Goal: Task Accomplishment & Management: Complete application form

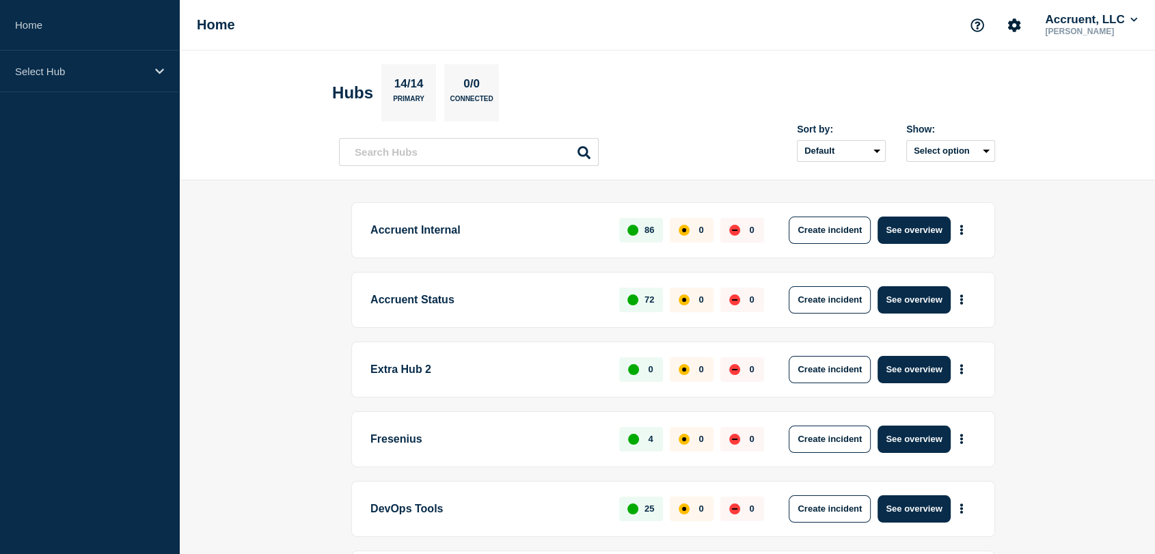
click at [49, 29] on link "Home" at bounding box center [89, 25] width 179 height 51
click at [38, 23] on link "Home" at bounding box center [89, 25] width 179 height 51
click at [802, 232] on button "Create incident" at bounding box center [830, 230] width 82 height 27
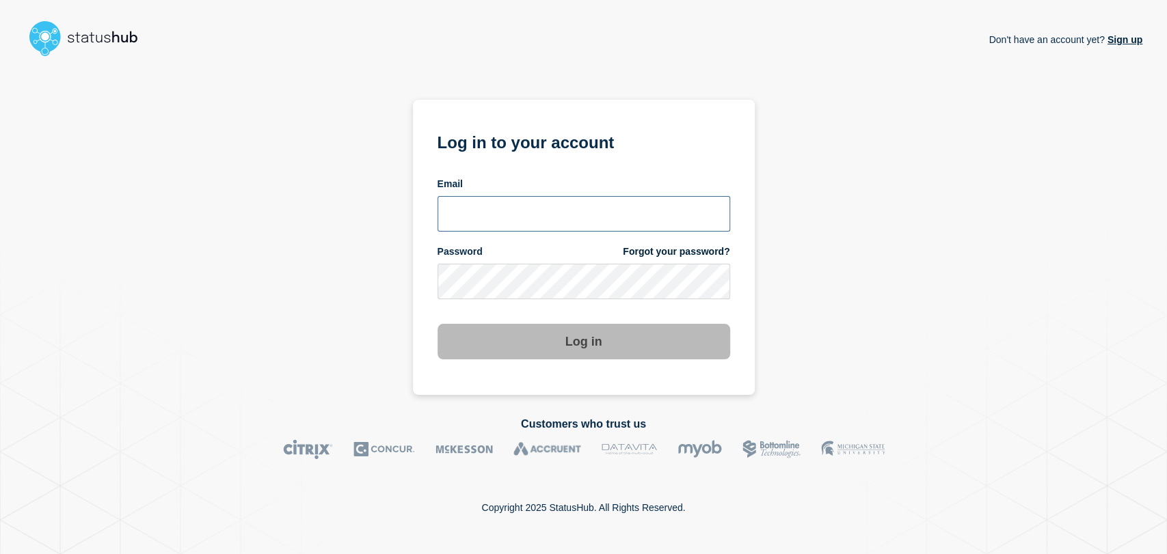
click at [568, 217] on input "email input" at bounding box center [583, 214] width 293 height 36
click at [551, 217] on input "email input" at bounding box center [583, 214] width 293 height 36
type input "gavin.moore@accruent.com"
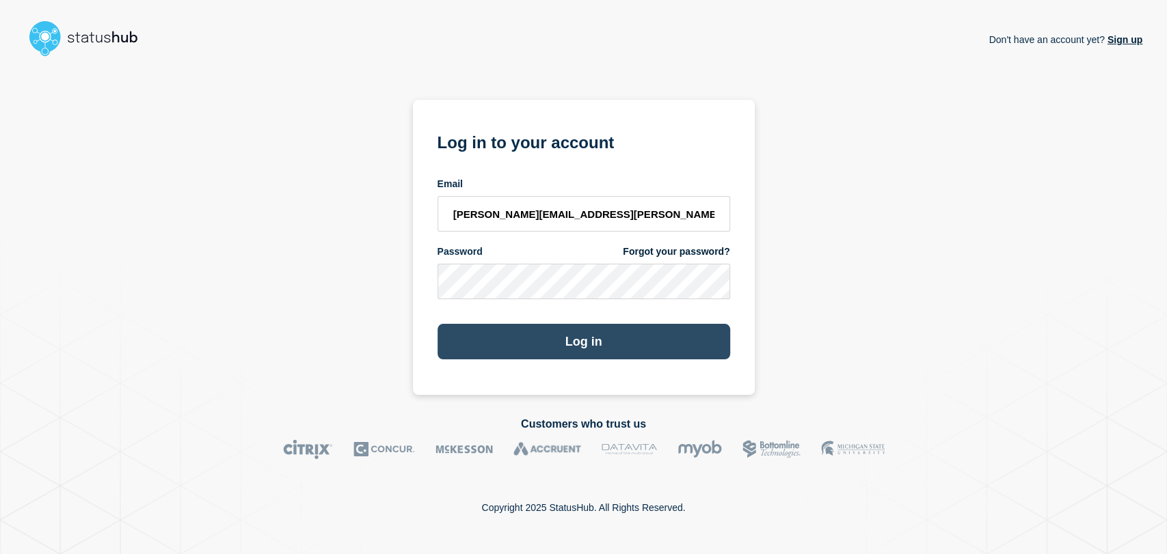
click at [541, 340] on button "Log in" at bounding box center [583, 342] width 293 height 36
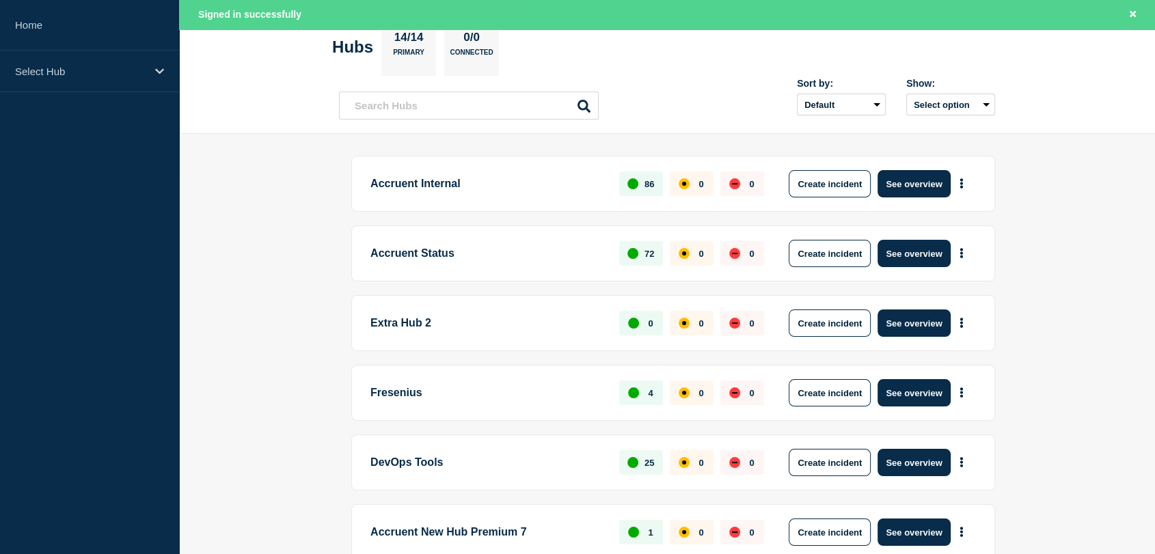
scroll to position [76, 0]
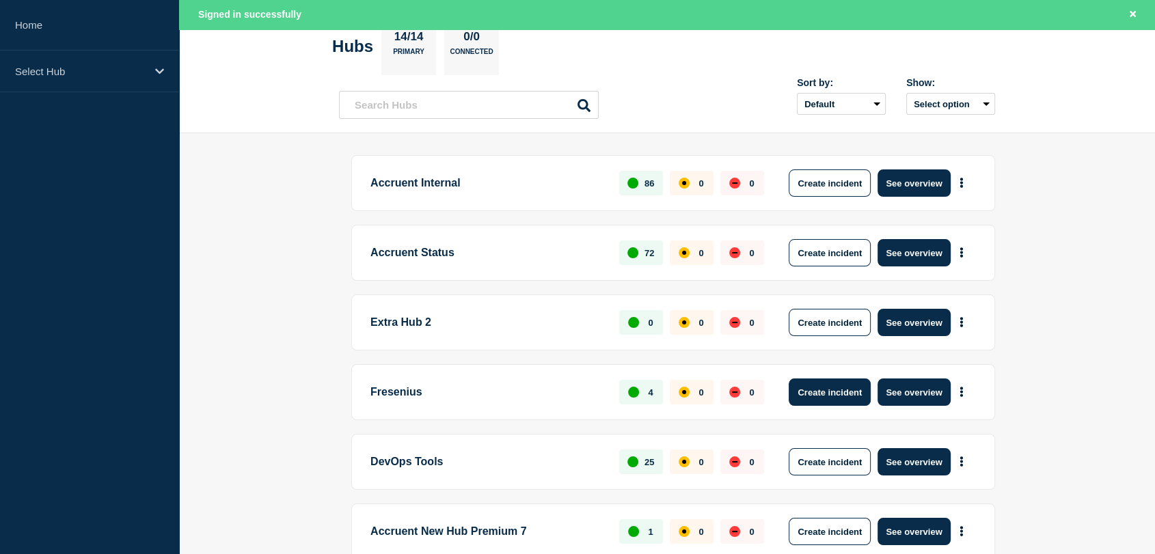
click at [824, 385] on button "Create incident" at bounding box center [830, 392] width 82 height 27
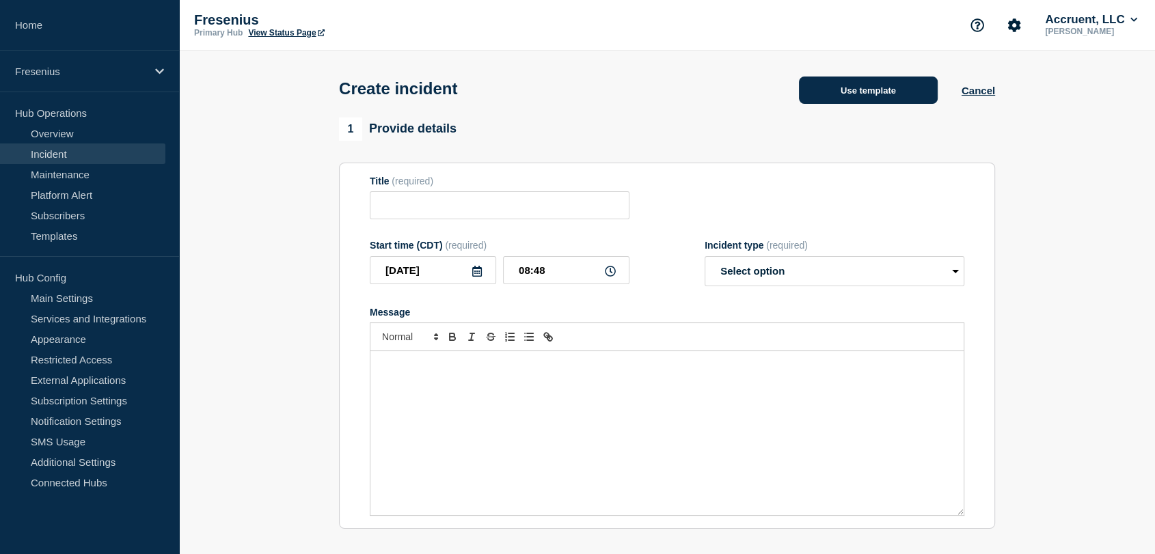
click at [824, 103] on button "Use template" at bounding box center [868, 90] width 139 height 27
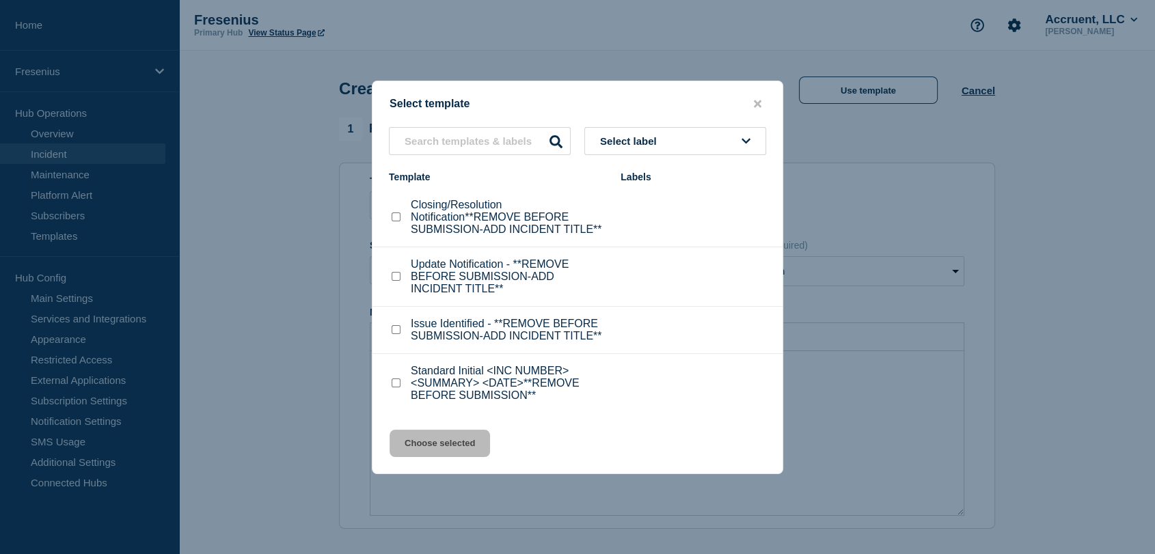
click at [398, 384] on input "Standard Initial <INC NUMBER> <SUMMARY> <DATE>**REMOVE BEFORE SUBMISSION** chec…" at bounding box center [396, 383] width 9 height 9
checkbox input "true"
click at [454, 443] on button "Choose selected" at bounding box center [440, 443] width 100 height 27
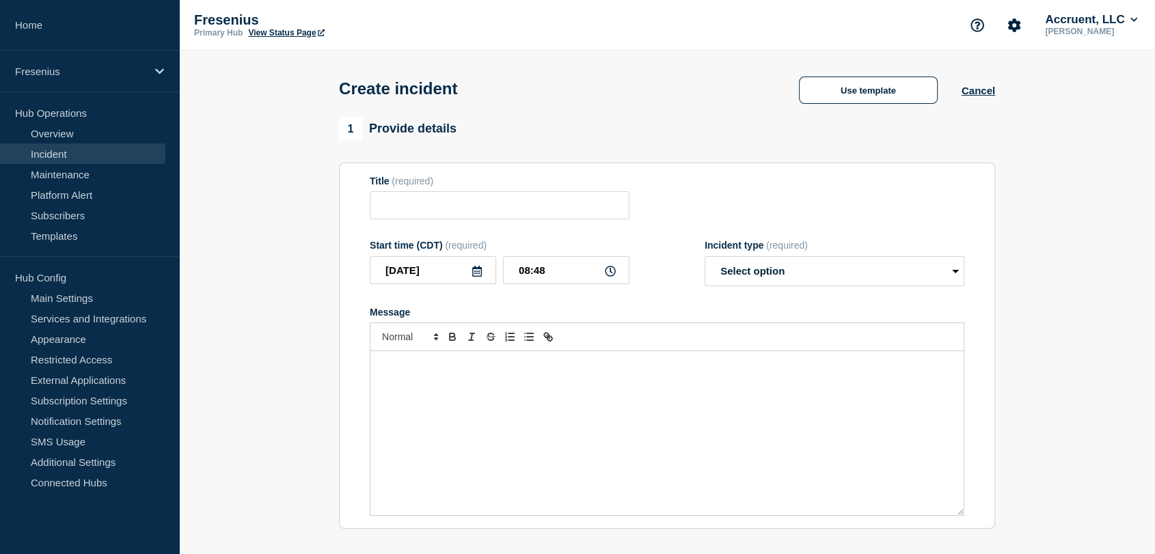
type input "Standard Initial <INC NUMBER> <SUMMARY> <DATE>**REMOVE BEFORE SUBMISSION**"
select select "investigating"
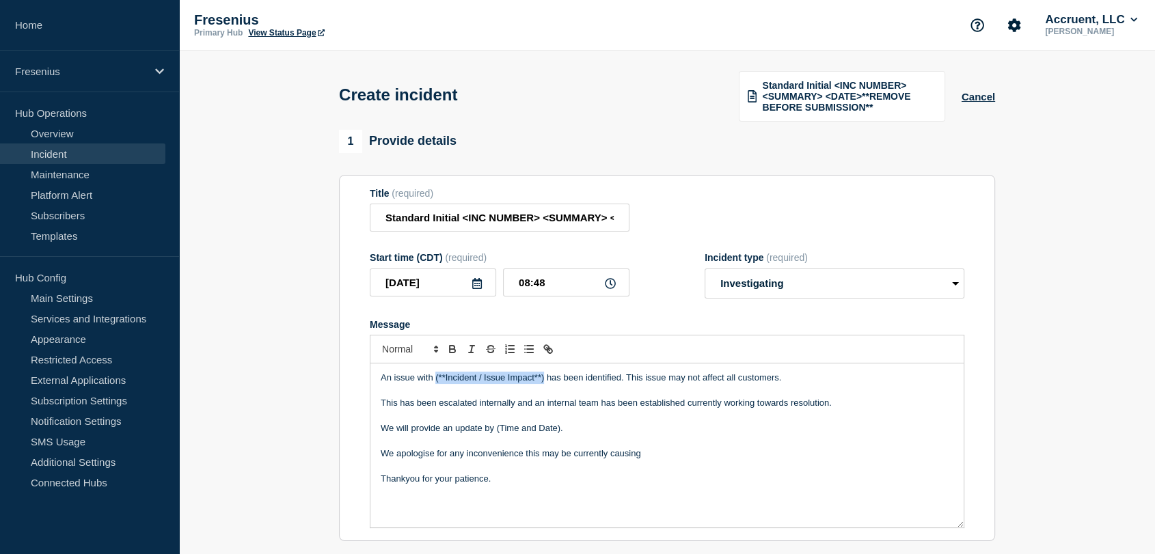
drag, startPoint x: 542, startPoint y: 377, endPoint x: 435, endPoint y: 379, distance: 106.6
click at [435, 379] on p "An issue with (**Incident / Issue Impact**) has been identified. This issue may…" at bounding box center [667, 378] width 573 height 12
drag, startPoint x: 565, startPoint y: 428, endPoint x: 495, endPoint y: 424, distance: 69.8
click at [495, 424] on p "We will provide an update by (Time and Date)." at bounding box center [667, 428] width 573 height 12
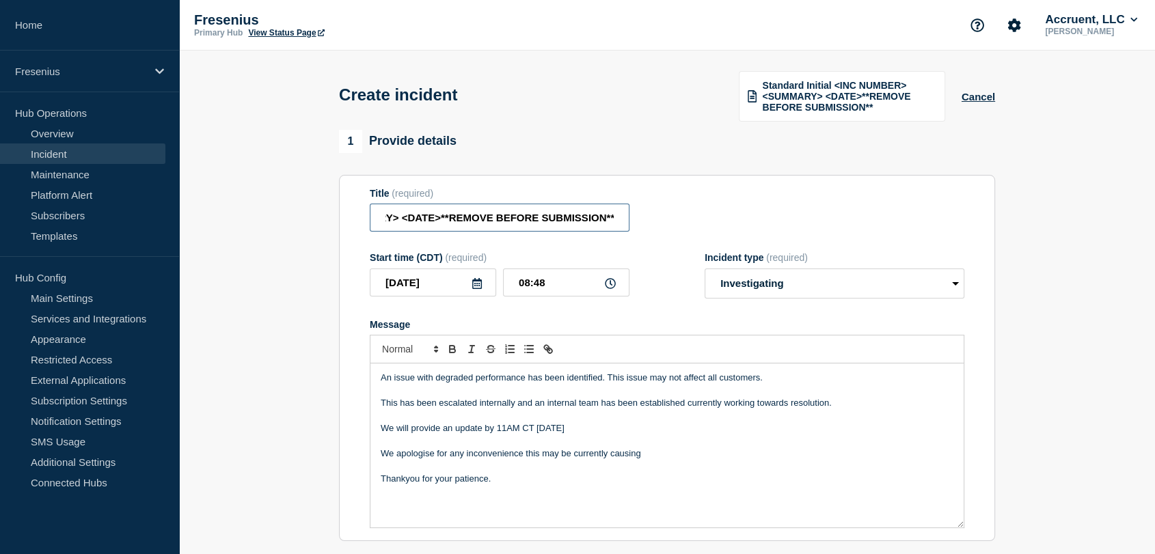
drag, startPoint x: 378, startPoint y: 214, endPoint x: 748, endPoint y: 214, distance: 369.7
click at [748, 214] on div "Title (required) Standard Initial <INC NUMBER> <SUMMARY> <DATE>**REMOVE BEFORE …" at bounding box center [667, 210] width 595 height 44
paste input "INC1531821 | TMS | Degraded Performance | 9th October"
click at [424, 217] on input "INC1531821 | TMS | Degraded Performance | 9th October" at bounding box center [500, 218] width 260 height 28
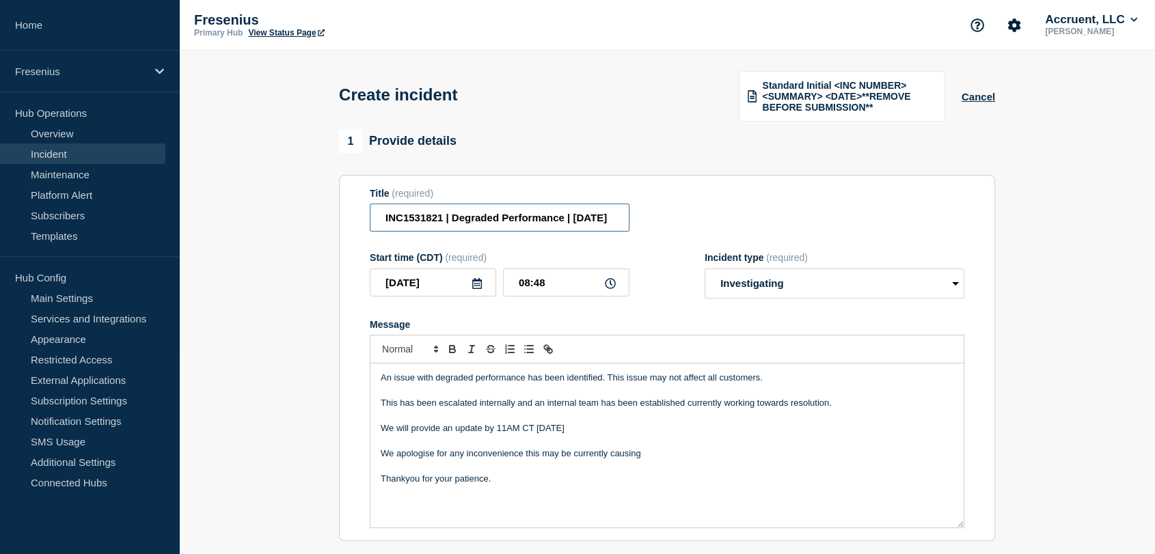
scroll to position [0, 0]
drag, startPoint x: 530, startPoint y: 217, endPoint x: 361, endPoint y: 217, distance: 169.5
click at [361, 217] on section "Title (required) INC1531821 | Degraded Performance | 9th October Start time (CD…" at bounding box center [667, 358] width 656 height 367
click at [489, 217] on input "INC1531821 | Degraded Performance | 9th October" at bounding box center [500, 218] width 260 height 28
type input "INC1531821 | Degraded Performance | 9th October"
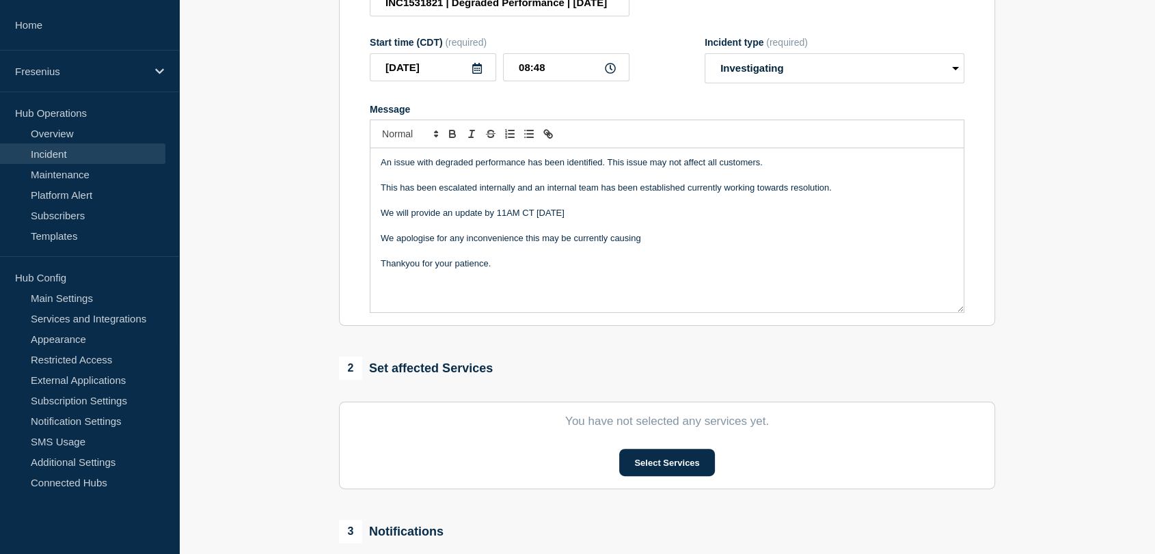
scroll to position [228, 0]
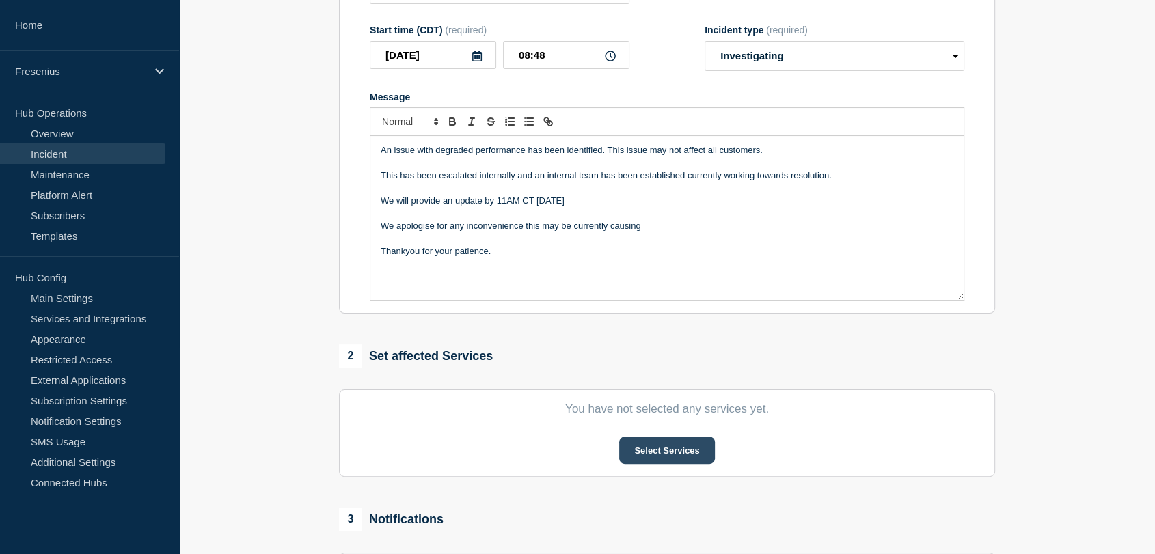
click at [654, 450] on button "Select Services" at bounding box center [666, 450] width 95 height 27
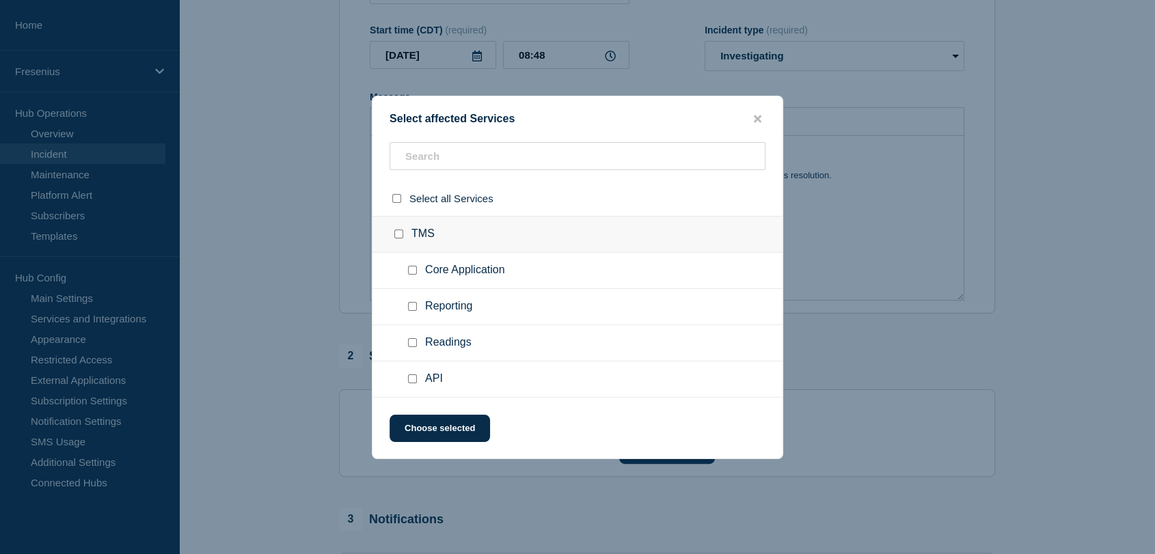
click at [412, 269] on input "Core Application checkbox" at bounding box center [412, 270] width 9 height 9
checkbox input "true"
click at [476, 436] on button "Choose selected" at bounding box center [440, 428] width 100 height 27
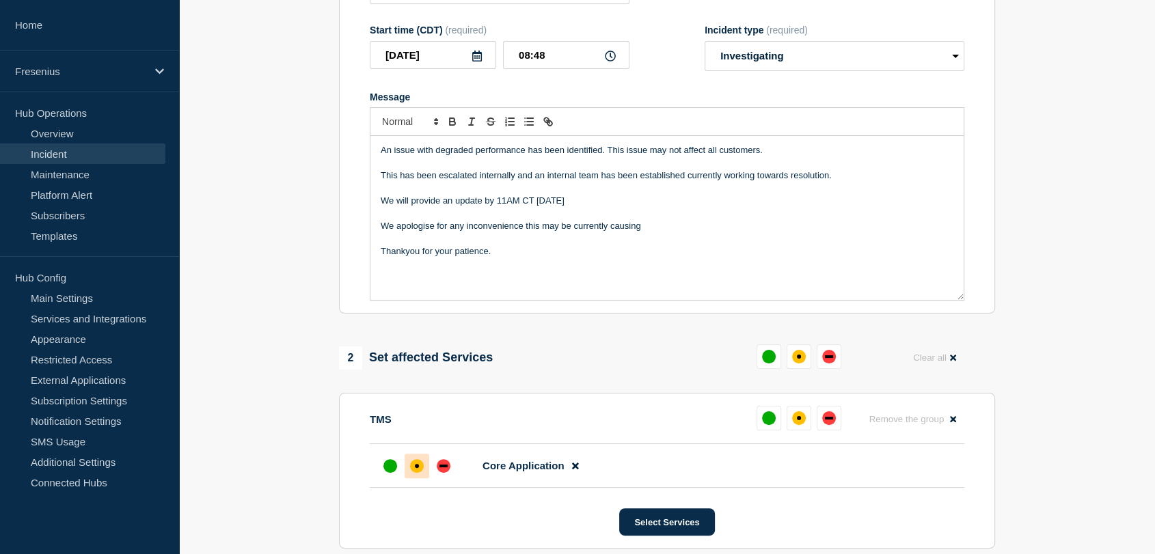
click at [420, 465] on div "affected" at bounding box center [417, 466] width 14 height 14
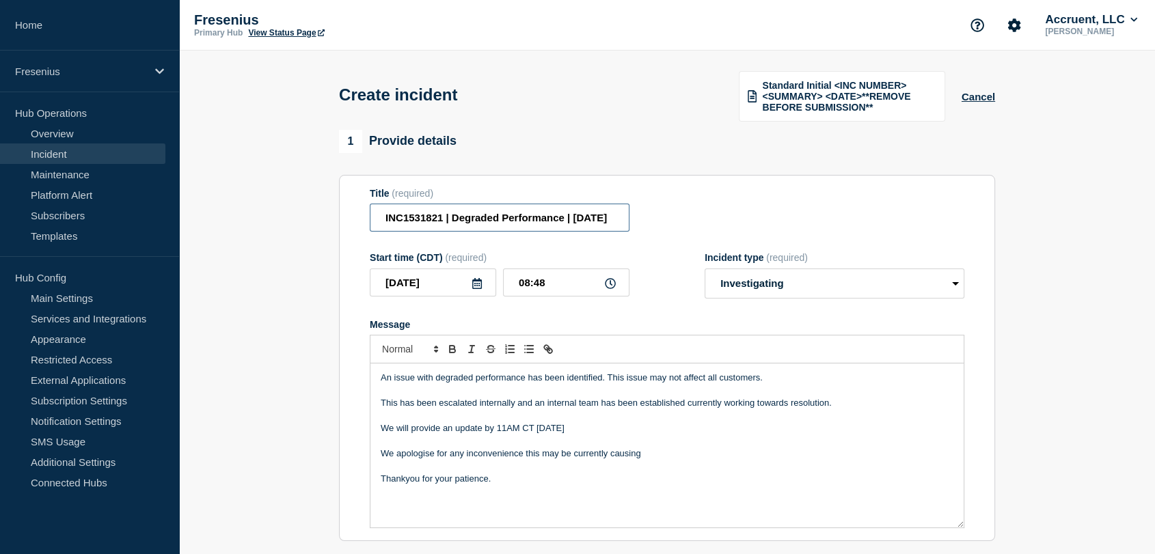
scroll to position [0, 16]
drag, startPoint x: 378, startPoint y: 220, endPoint x: 753, endPoint y: 208, distance: 375.4
click at [753, 208] on div "Title (required) INC1531821 | Degraded Performance | 9th October" at bounding box center [667, 210] width 595 height 44
click at [304, 261] on section "1 Provide details Title (required) INC1531821 | Degraded Performance | 9th Octo…" at bounding box center [667, 557] width 976 height 854
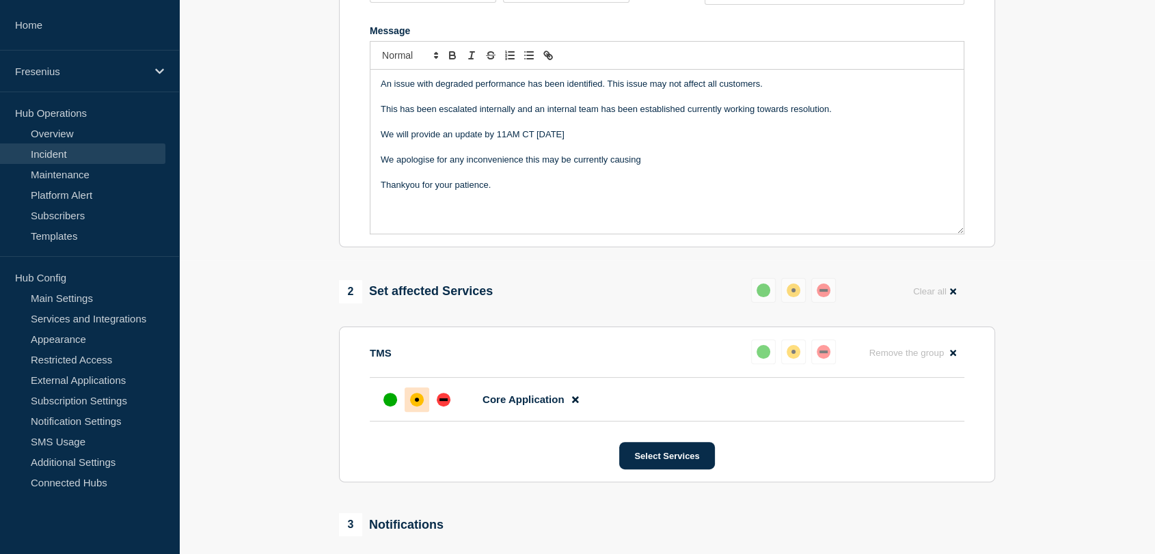
scroll to position [257, 0]
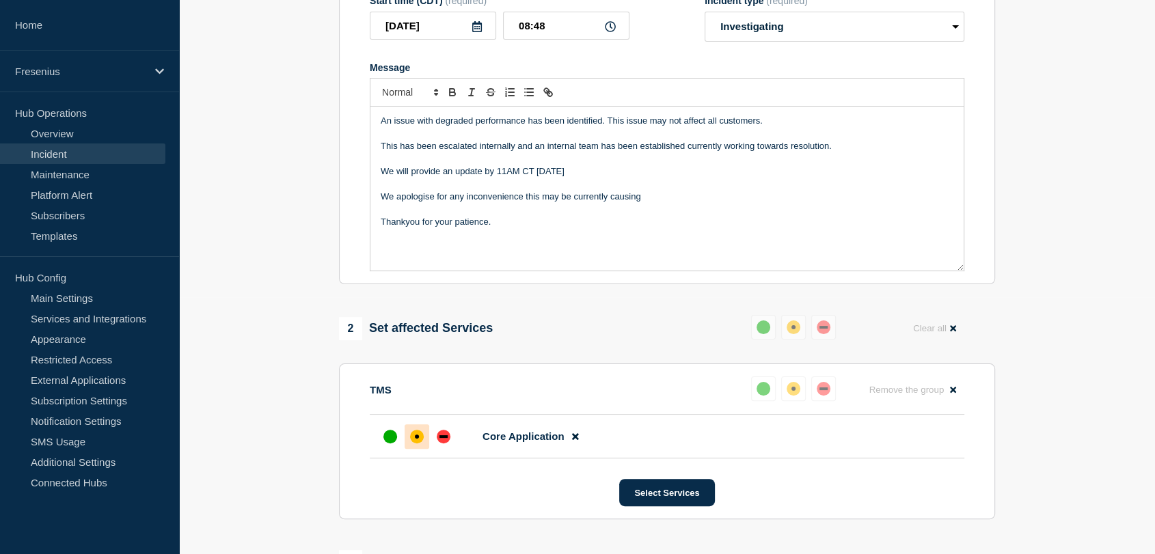
click at [411, 197] on p "We apologise for any inconvenience this may be currently causing" at bounding box center [667, 197] width 573 height 12
click at [327, 195] on section "1 Provide details Title (required) INC1531821 | Degraded Performance | 9th Octo…" at bounding box center [667, 300] width 976 height 854
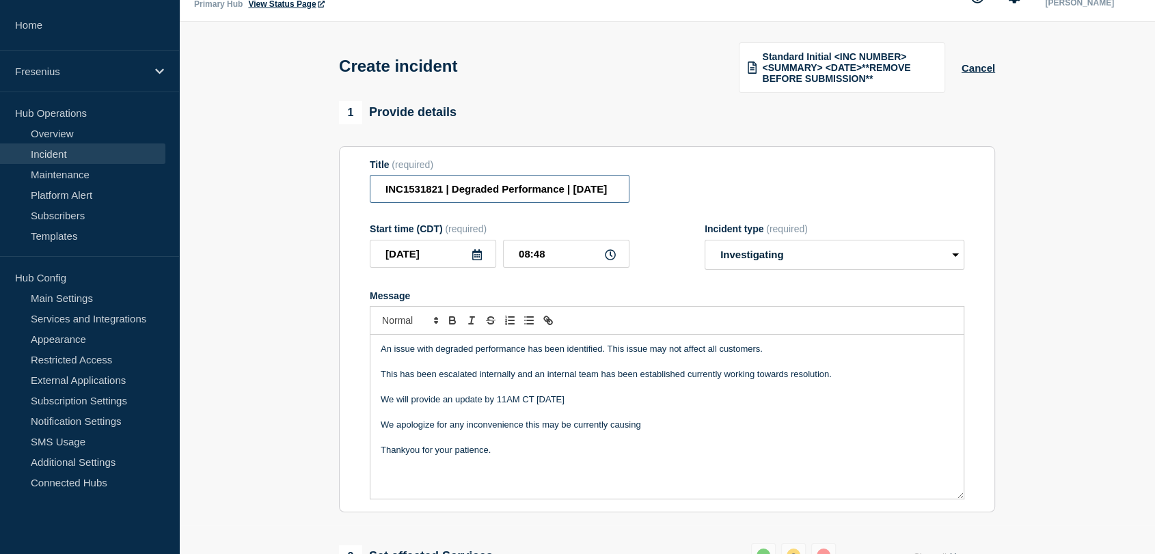
scroll to position [0, 16]
drag, startPoint x: 382, startPoint y: 187, endPoint x: 749, endPoint y: 186, distance: 367.0
click at [749, 186] on div "Title (required) INC1531821 | Degraded Performance | 9th October" at bounding box center [667, 181] width 595 height 44
click at [319, 303] on section "1 Provide details Title (required) INC1531821 | Degraded Performance | 9th Octo…" at bounding box center [667, 528] width 976 height 854
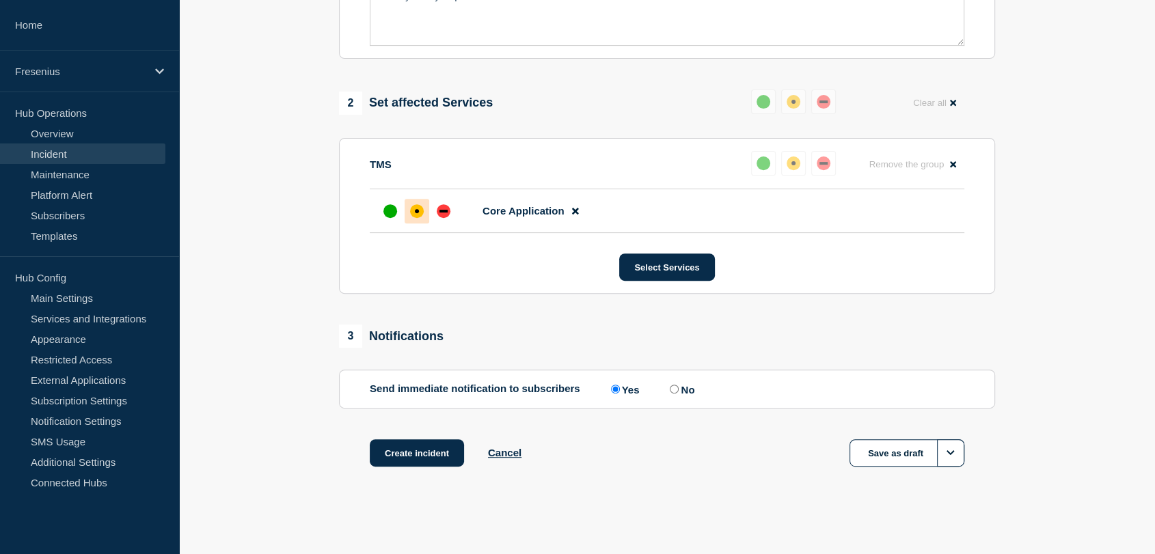
scroll to position [485, 0]
click at [389, 453] on button "Create incident" at bounding box center [417, 451] width 94 height 27
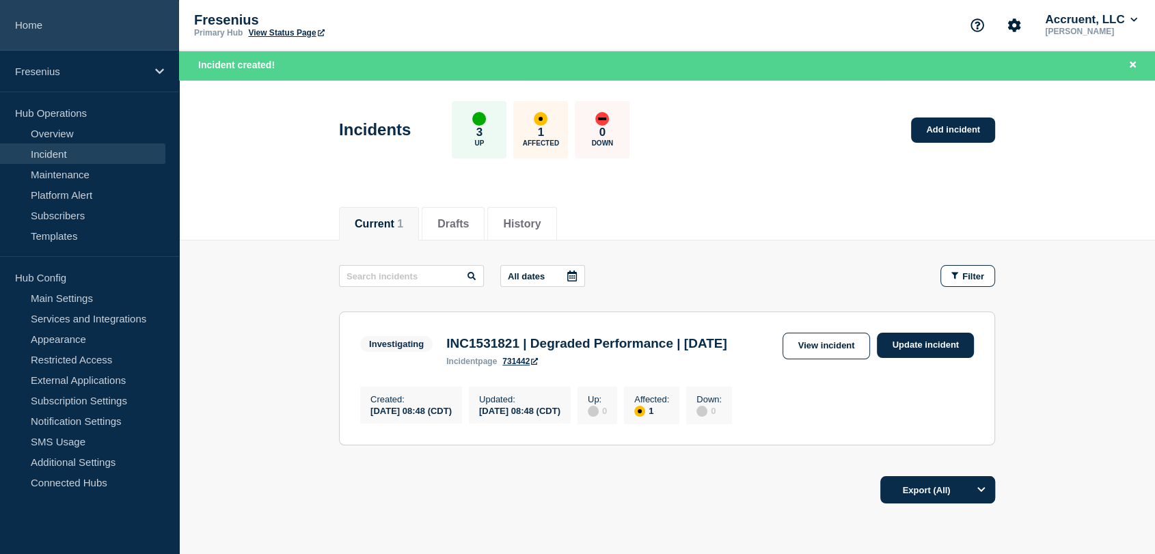
click at [64, 17] on link "Home" at bounding box center [89, 25] width 179 height 51
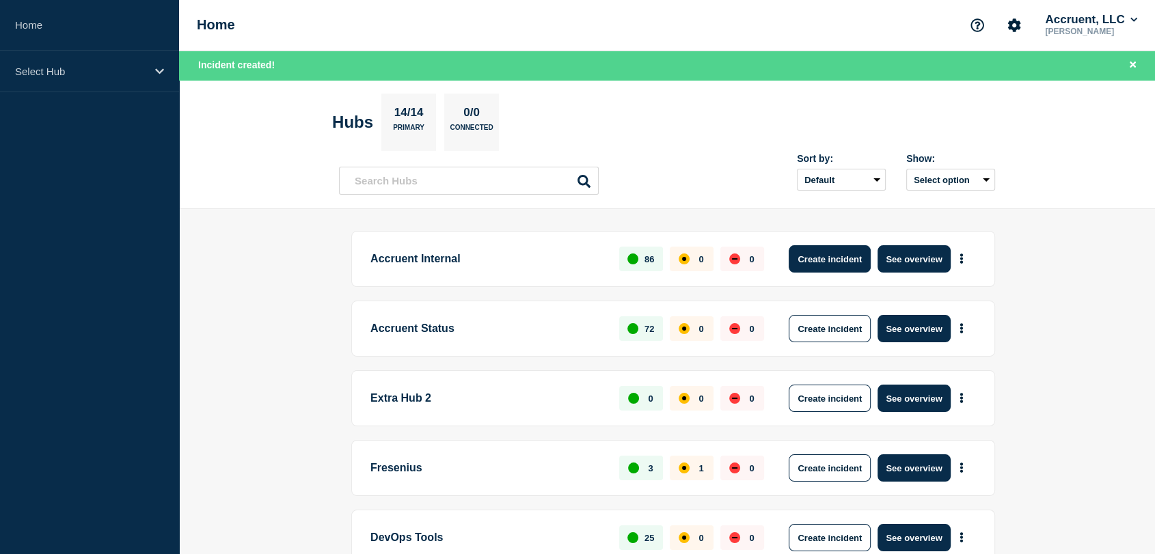
click at [803, 260] on button "Create incident" at bounding box center [830, 258] width 82 height 27
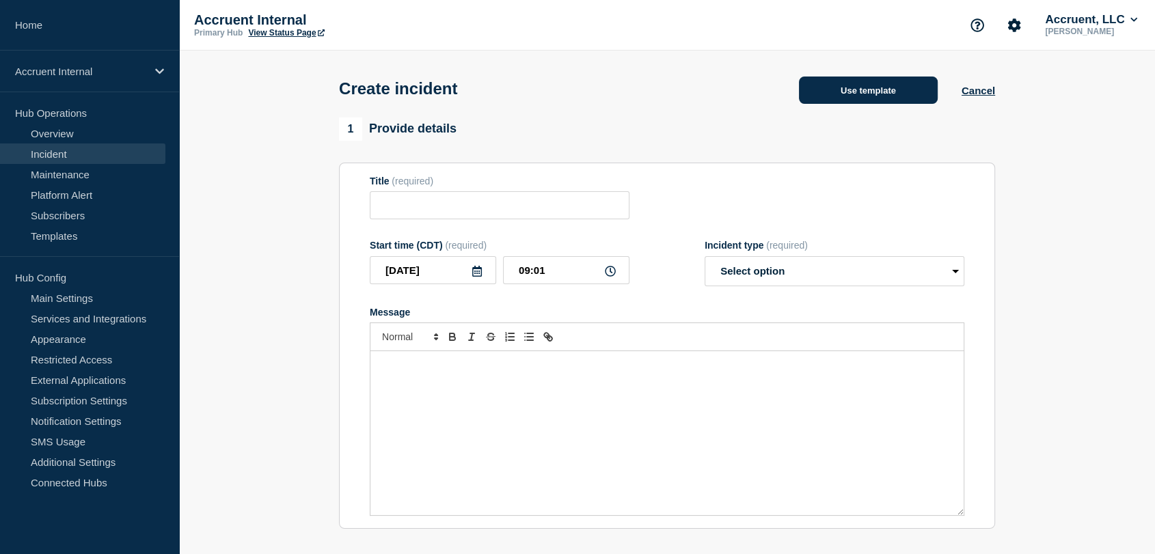
click at [847, 98] on button "Use template" at bounding box center [868, 90] width 139 height 27
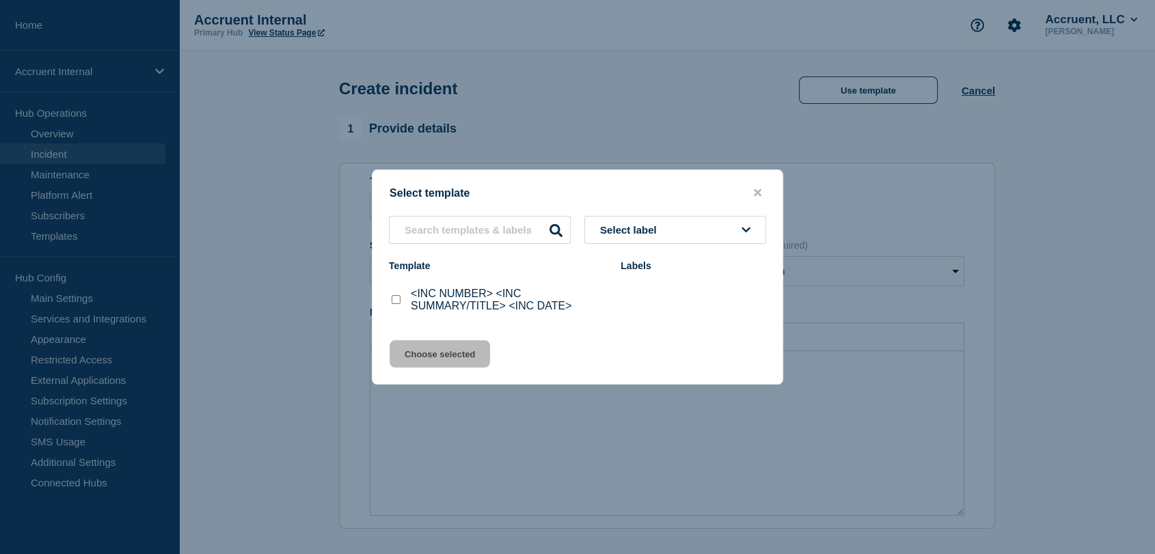
click at [392, 296] on div at bounding box center [396, 300] width 14 height 14
click at [397, 302] on input "<INC NUMBER> <INC SUMMARY/TITLE> <INC DATE> checkbox" at bounding box center [396, 299] width 9 height 9
checkbox input "true"
click at [449, 357] on button "Choose selected" at bounding box center [440, 353] width 100 height 27
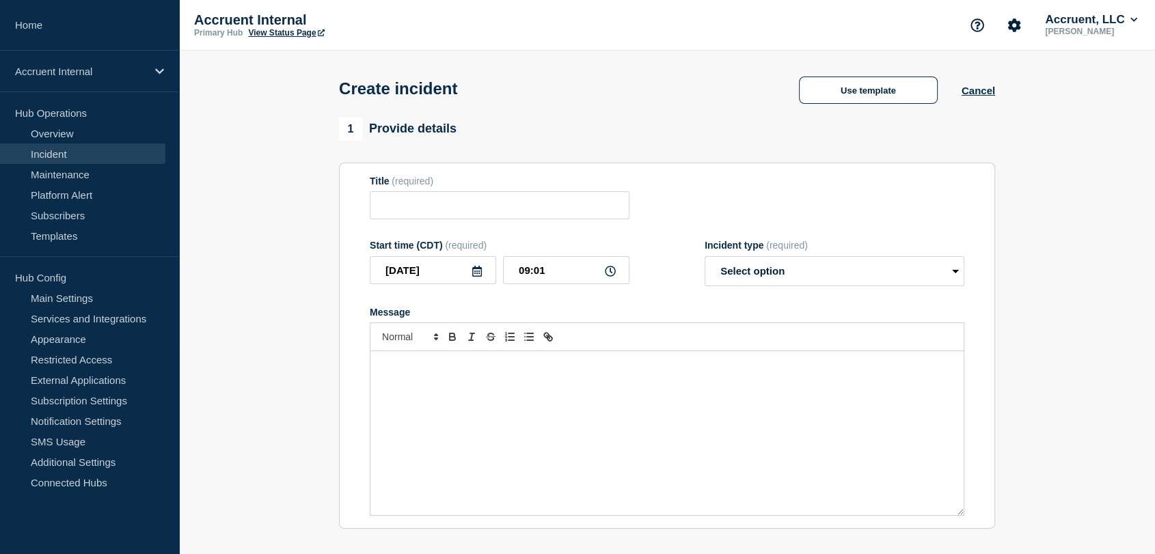
type input "<INC NUMBER> <INC SUMMARY/TITLE> <INC DATE>"
select select "investigating"
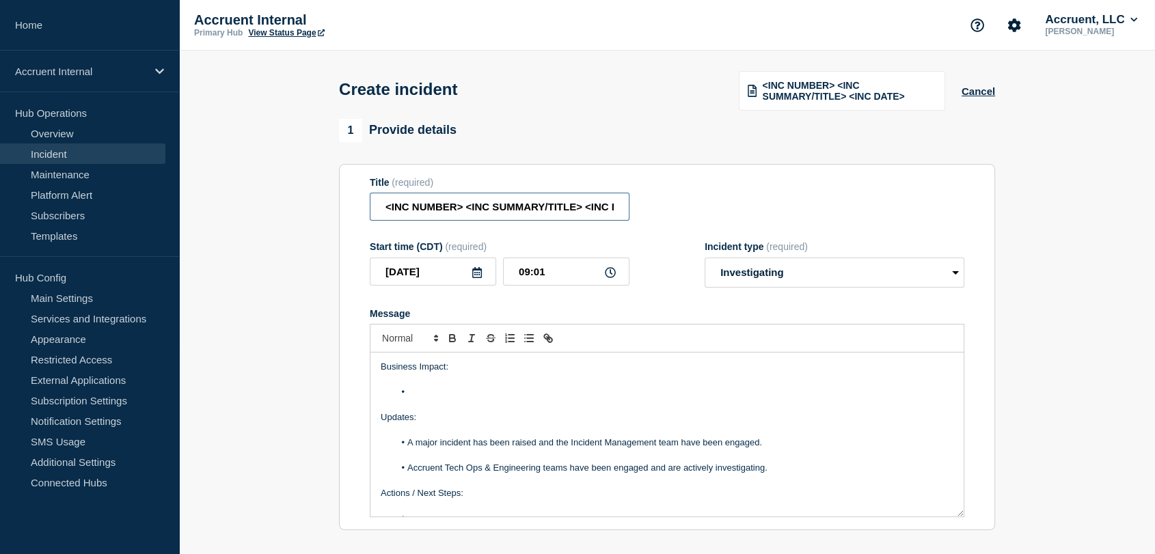
scroll to position [0, 31]
drag, startPoint x: 381, startPoint y: 206, endPoint x: 796, endPoint y: 202, distance: 414.9
click at [796, 202] on div "Title (required) <INC NUMBER> <INC SUMMARY/TITLE> <INC DATE>" at bounding box center [667, 199] width 595 height 44
paste input "INC1531821 | Degraded Performance | 9th October"
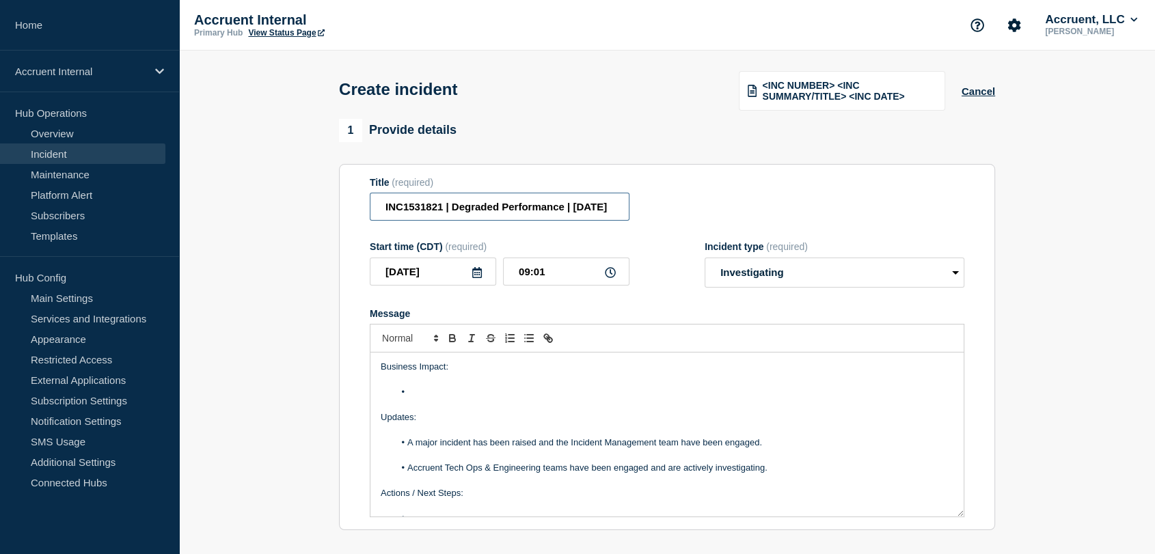
type input "INC1531821 | Degraded Performance | 9th October"
click at [441, 398] on li "Message" at bounding box center [674, 392] width 560 height 12
click at [440, 396] on li "Message" at bounding box center [674, 392] width 560 height 12
paste div "Message"
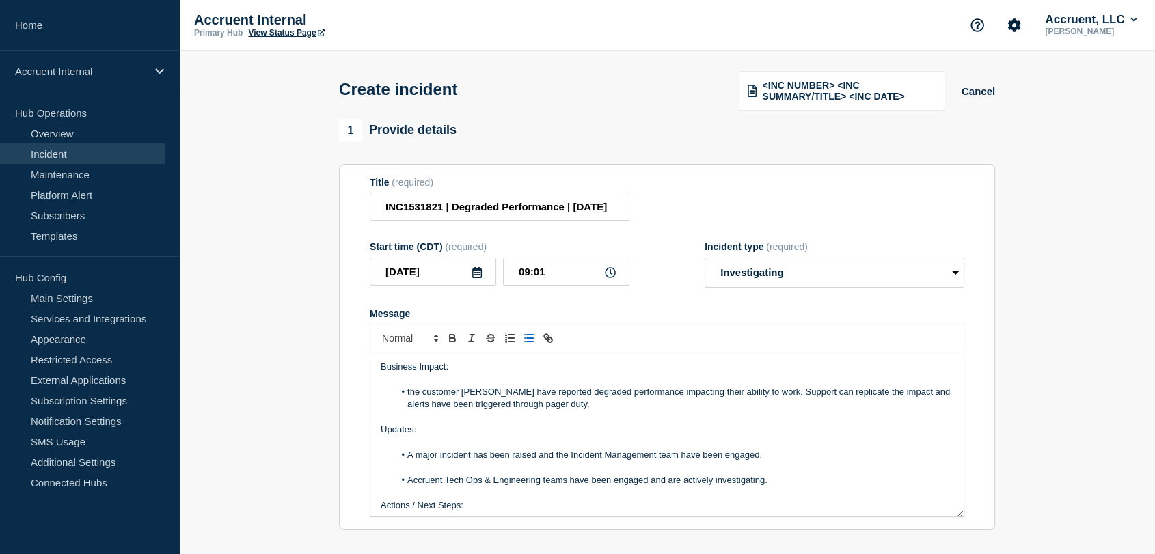
click at [409, 392] on li "the customer Fresenius have reported degraded performance impacting their abili…" at bounding box center [674, 398] width 560 height 25
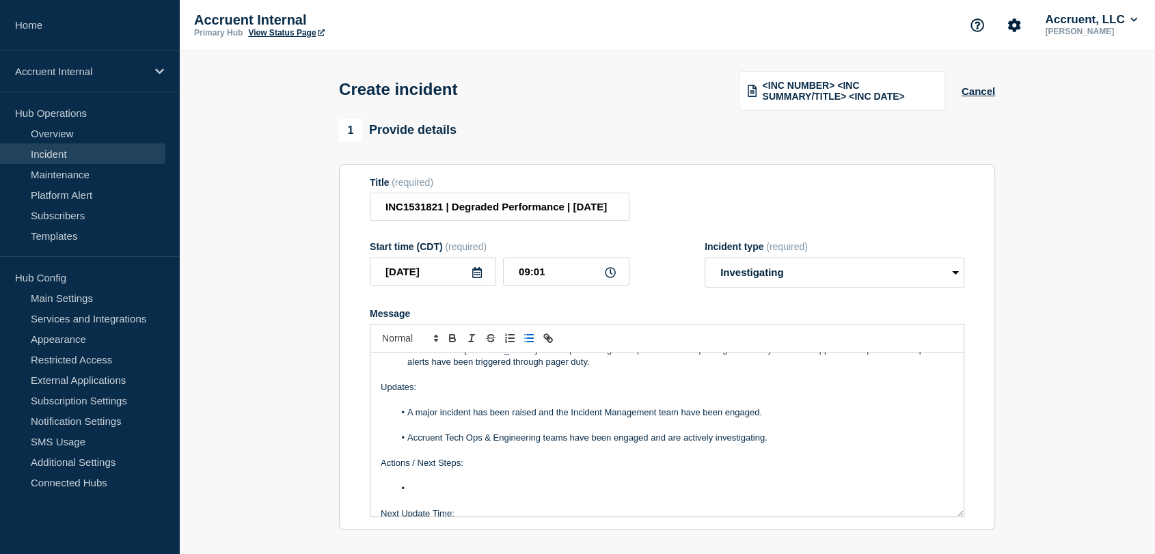
scroll to position [76, 0]
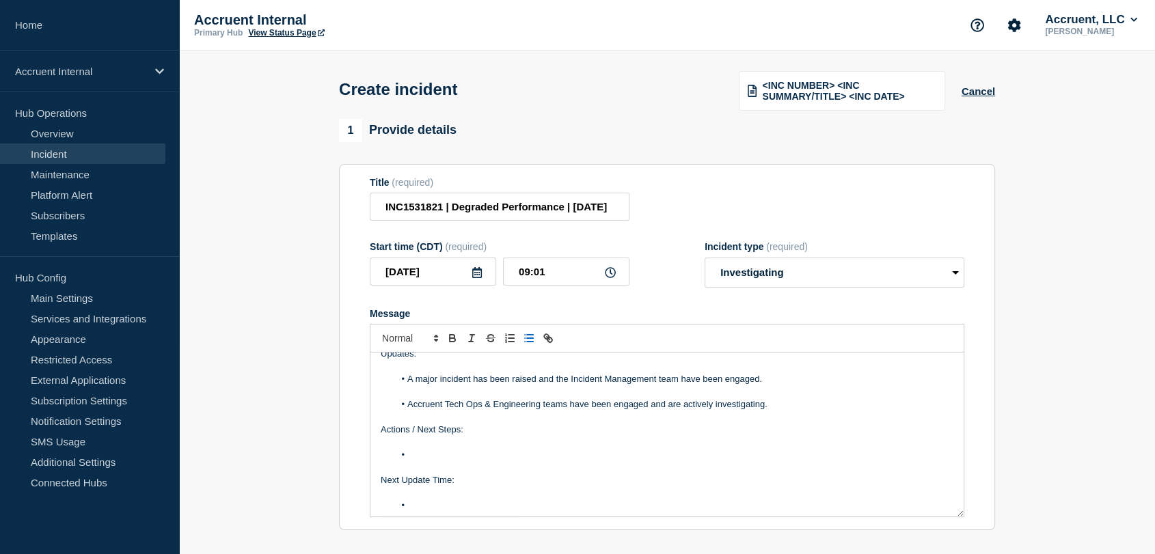
click at [479, 461] on li "Message" at bounding box center [674, 455] width 560 height 12
click at [454, 507] on li "Message" at bounding box center [674, 502] width 560 height 12
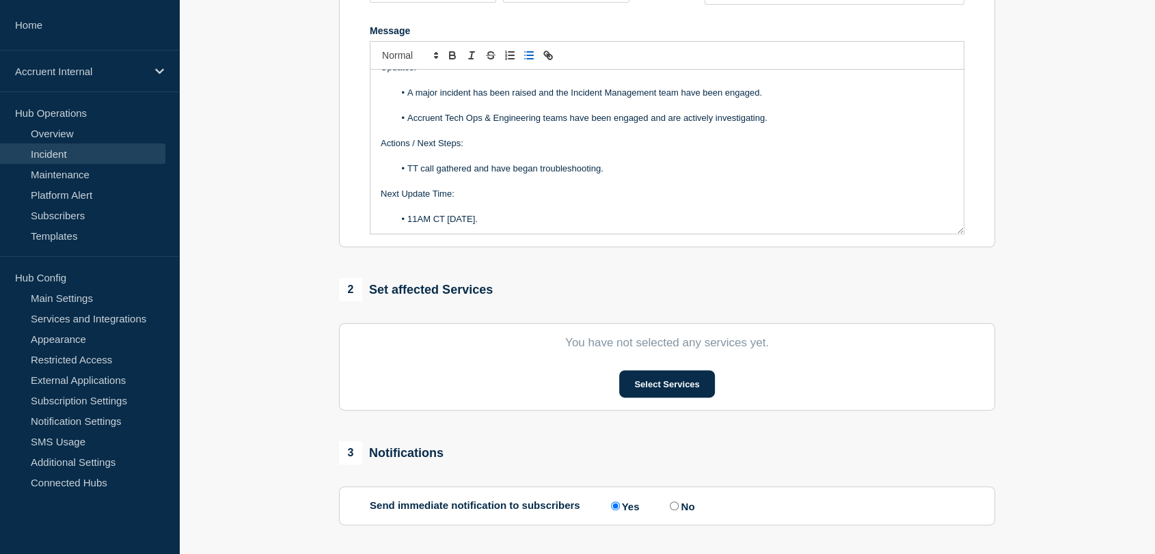
scroll to position [303, 0]
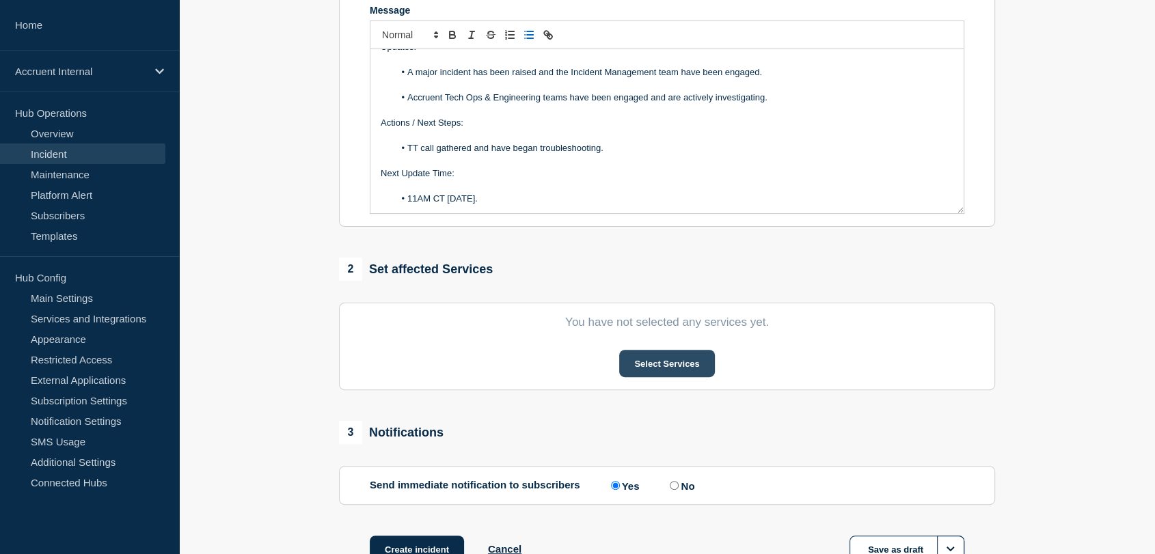
click at [679, 361] on button "Select Services" at bounding box center [666, 363] width 95 height 27
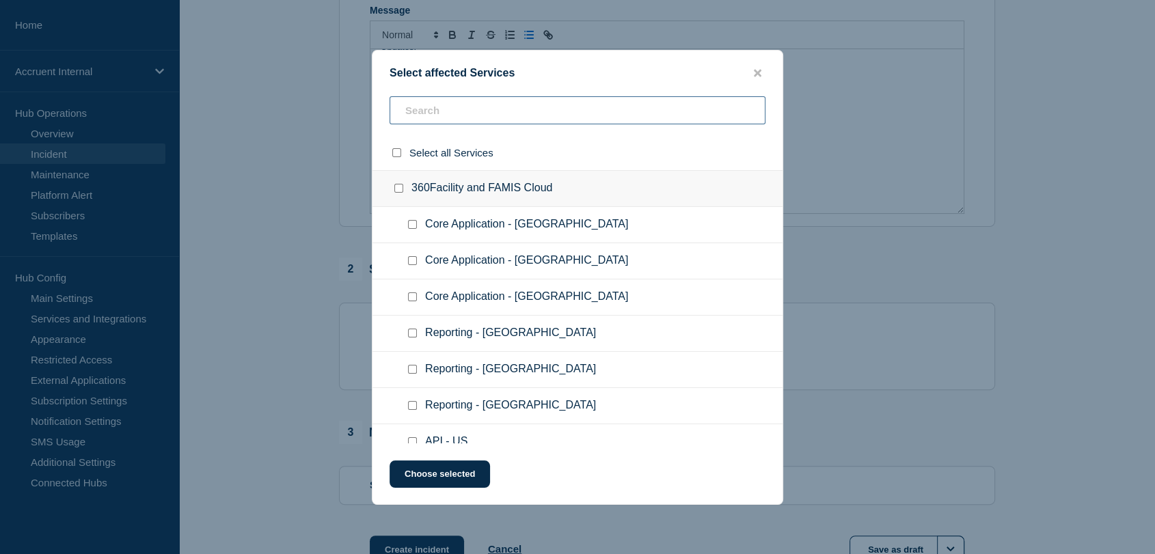
click at [465, 108] on input "text" at bounding box center [578, 110] width 376 height 28
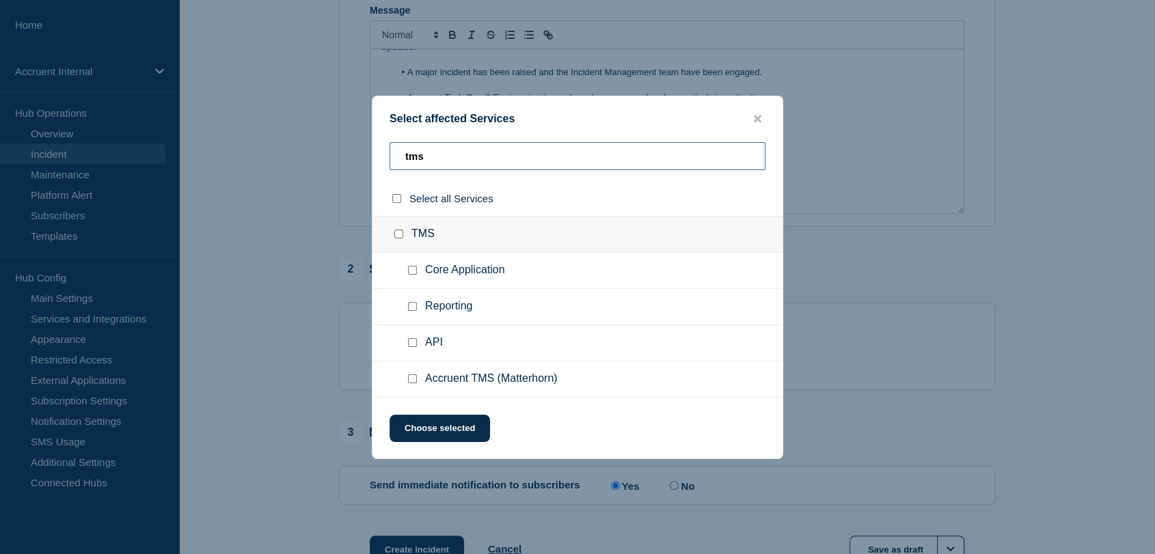
type input "tms"
click at [414, 270] on input "Core Application checkbox" at bounding box center [412, 270] width 9 height 9
checkbox input "true"
click at [450, 430] on button "Choose selected" at bounding box center [440, 428] width 100 height 27
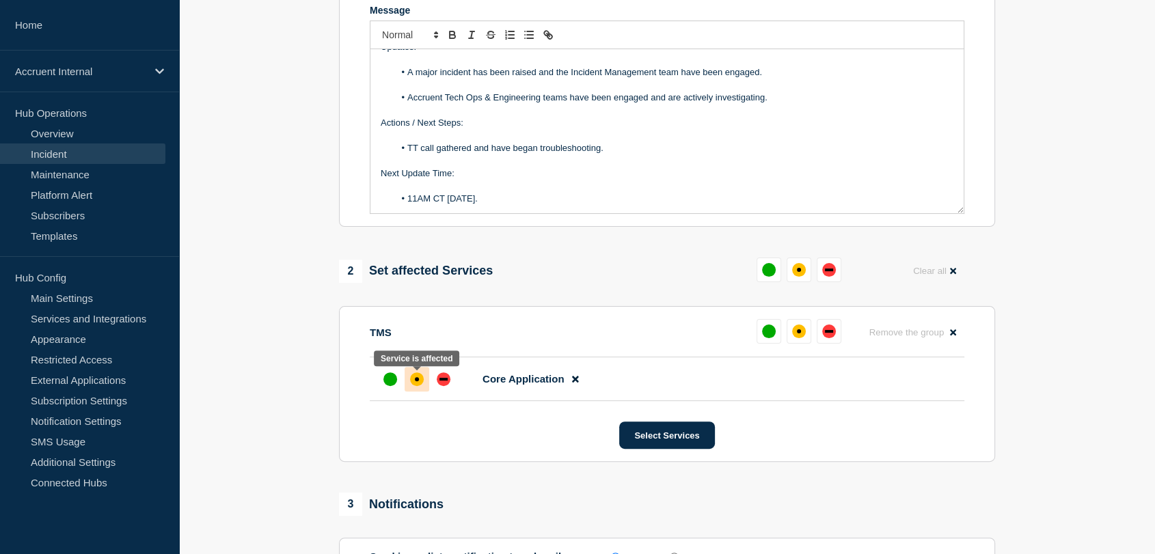
click at [419, 380] on div "affected" at bounding box center [417, 379] width 14 height 14
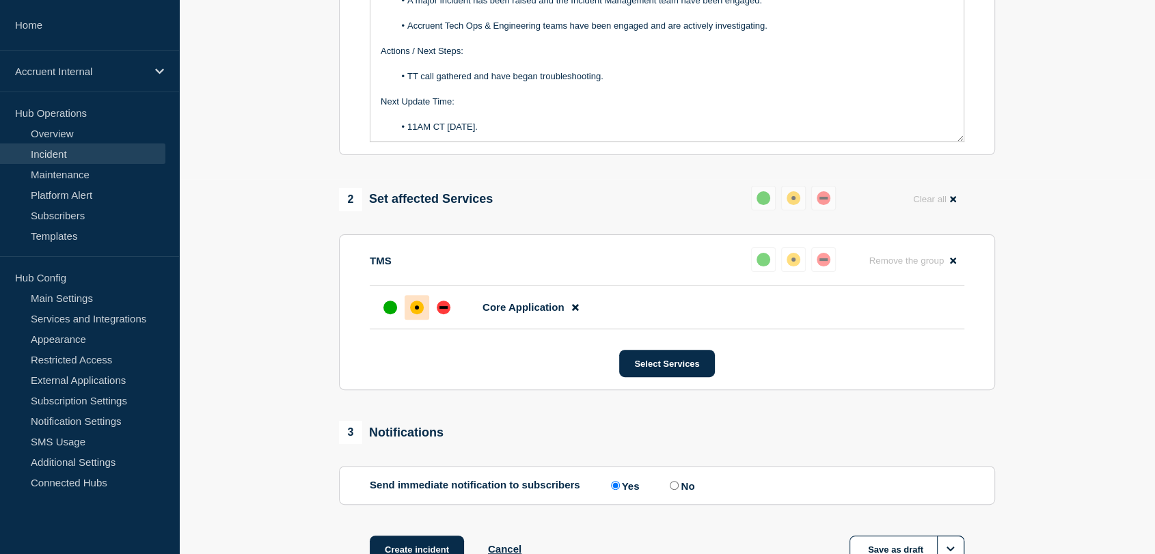
scroll to position [476, 0]
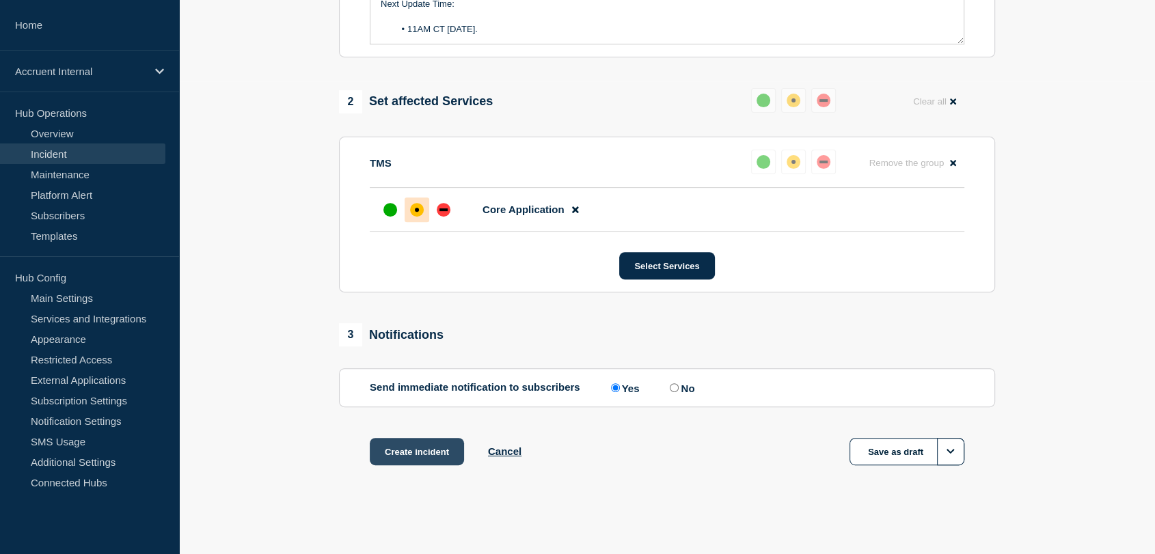
click at [395, 450] on button "Create incident" at bounding box center [417, 451] width 94 height 27
